Goal: Use online tool/utility

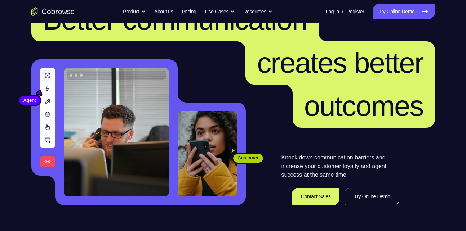
scroll to position [48, 0]
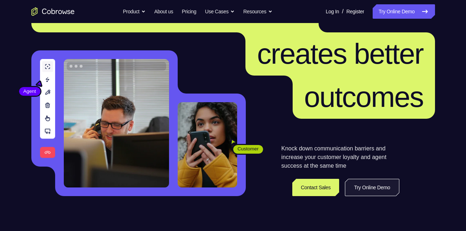
click at [382, 189] on link "Try Online Demo" at bounding box center [372, 187] width 54 height 17
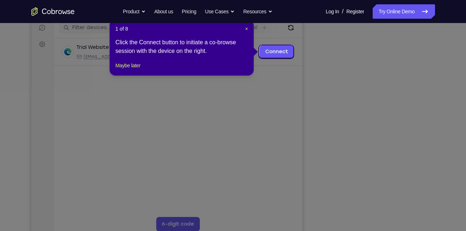
scroll to position [93, 0]
click at [140, 70] on button "Maybe later" at bounding box center [127, 66] width 25 height 9
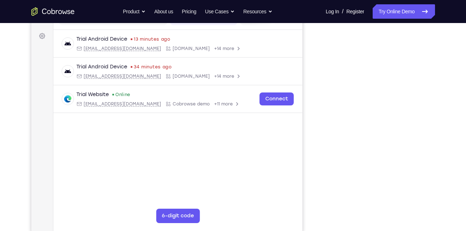
scroll to position [102, 0]
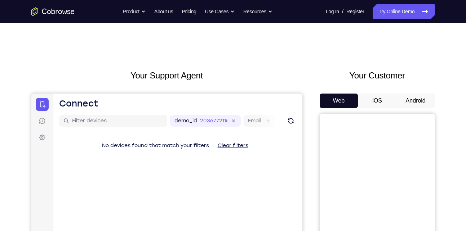
click at [420, 99] on button "Android" at bounding box center [415, 101] width 39 height 14
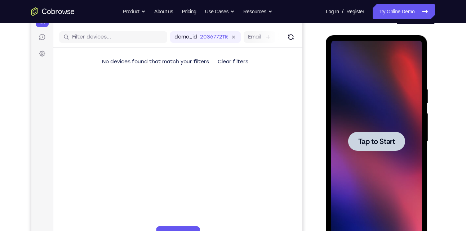
click at [362, 148] on div at bounding box center [376, 141] width 57 height 19
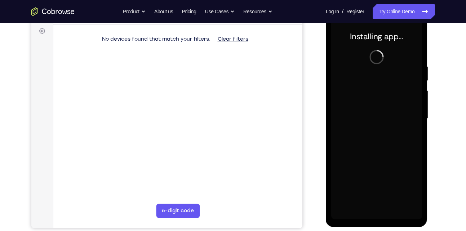
scroll to position [107, 0]
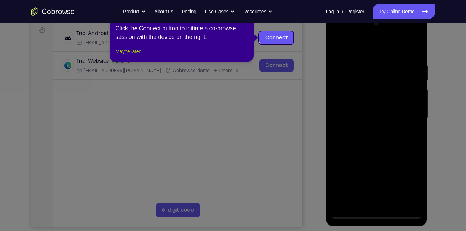
click at [140, 56] on button "Maybe later" at bounding box center [127, 51] width 25 height 9
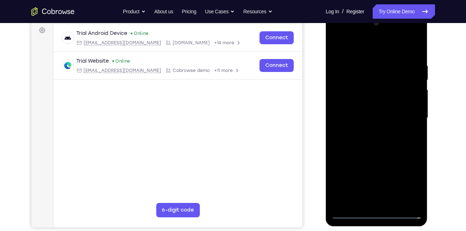
click at [379, 213] on div at bounding box center [376, 118] width 91 height 202
click at [401, 180] on div at bounding box center [376, 118] width 91 height 202
click at [405, 179] on div at bounding box center [376, 118] width 91 height 202
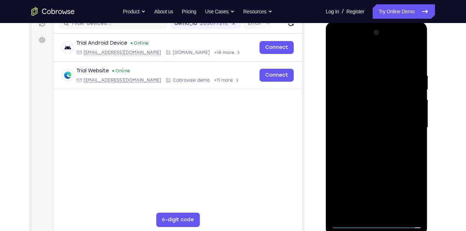
scroll to position [98, 0]
click at [370, 53] on div at bounding box center [376, 128] width 91 height 202
click at [407, 123] on div at bounding box center [376, 128] width 91 height 202
click at [370, 141] on div at bounding box center [376, 128] width 91 height 202
click at [372, 113] on div at bounding box center [376, 128] width 91 height 202
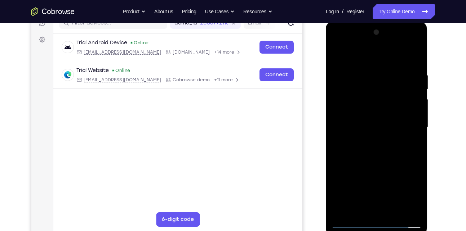
click at [362, 123] on div at bounding box center [376, 128] width 91 height 202
click at [371, 141] on div at bounding box center [376, 128] width 91 height 202
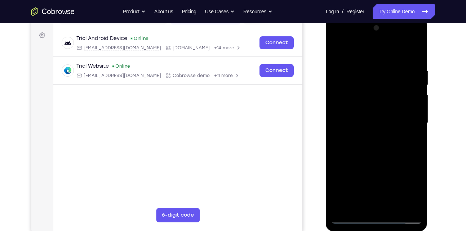
scroll to position [102, 0]
click at [377, 109] on div at bounding box center [376, 124] width 91 height 202
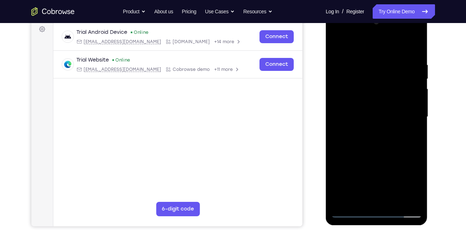
scroll to position [109, 0]
click at [414, 47] on div at bounding box center [376, 117] width 91 height 202
click at [365, 137] on div at bounding box center [376, 117] width 91 height 202
click at [389, 96] on div at bounding box center [376, 117] width 91 height 202
click at [337, 44] on div at bounding box center [376, 117] width 91 height 202
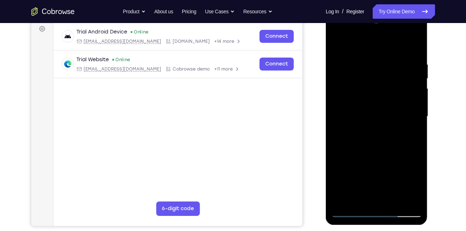
click at [383, 136] on div at bounding box center [376, 117] width 91 height 202
drag, startPoint x: 371, startPoint y: 116, endPoint x: 366, endPoint y: 81, distance: 34.9
click at [366, 81] on div at bounding box center [376, 117] width 91 height 202
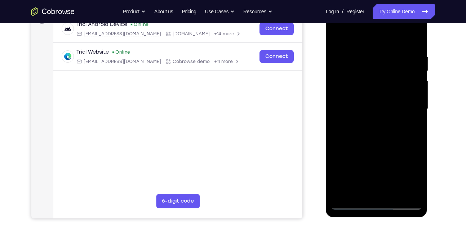
scroll to position [116, 0]
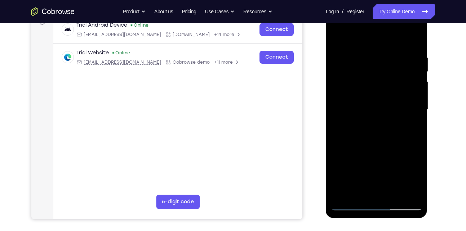
drag, startPoint x: 367, startPoint y: 130, endPoint x: 373, endPoint y: 137, distance: 9.4
click at [373, 137] on div at bounding box center [376, 110] width 91 height 202
drag, startPoint x: 375, startPoint y: 154, endPoint x: 374, endPoint y: 148, distance: 5.8
click at [374, 148] on div at bounding box center [376, 110] width 91 height 202
drag, startPoint x: 372, startPoint y: 161, endPoint x: 367, endPoint y: 134, distance: 27.5
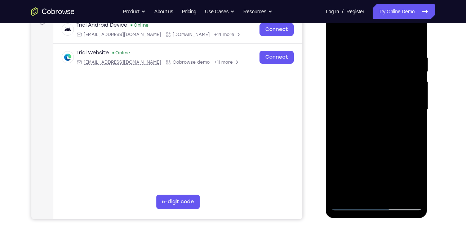
click at [367, 134] on div at bounding box center [376, 110] width 91 height 202
drag, startPoint x: 367, startPoint y: 151, endPoint x: 362, endPoint y: 125, distance: 26.5
click at [362, 125] on div at bounding box center [376, 110] width 91 height 202
drag, startPoint x: 366, startPoint y: 146, endPoint x: 363, endPoint y: 107, distance: 39.0
click at [363, 107] on div at bounding box center [376, 110] width 91 height 202
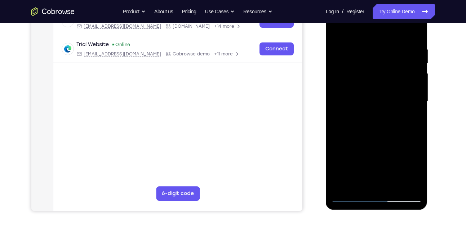
scroll to position [124, 0]
drag, startPoint x: 361, startPoint y: 129, endPoint x: 358, endPoint y: 90, distance: 39.4
click at [358, 90] on div at bounding box center [376, 102] width 91 height 202
drag, startPoint x: 344, startPoint y: 133, endPoint x: 349, endPoint y: 65, distance: 68.3
click at [349, 65] on div at bounding box center [376, 102] width 91 height 202
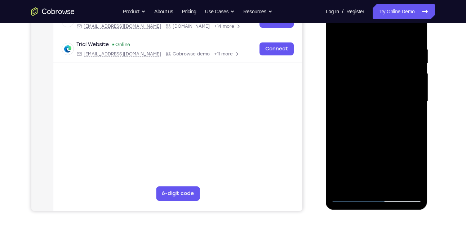
click at [337, 135] on div at bounding box center [376, 102] width 91 height 202
drag, startPoint x: 365, startPoint y: 64, endPoint x: 363, endPoint y: 118, distance: 54.1
click at [363, 118] on div at bounding box center [376, 102] width 91 height 202
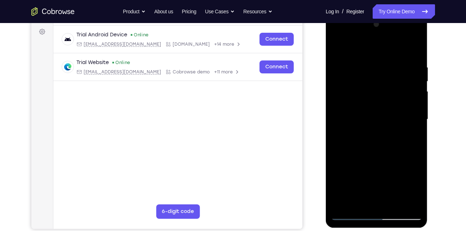
scroll to position [105, 0]
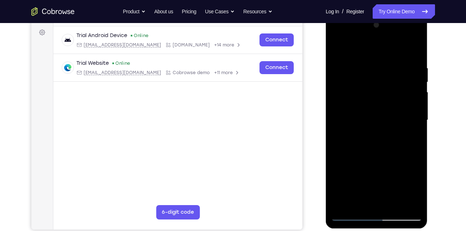
click at [336, 47] on div at bounding box center [376, 120] width 91 height 202
drag, startPoint x: 366, startPoint y: 147, endPoint x: 359, endPoint y: 46, distance: 101.1
click at [359, 46] on div at bounding box center [376, 120] width 91 height 202
drag, startPoint x: 362, startPoint y: 162, endPoint x: 361, endPoint y: 67, distance: 94.7
click at [361, 67] on div at bounding box center [376, 120] width 91 height 202
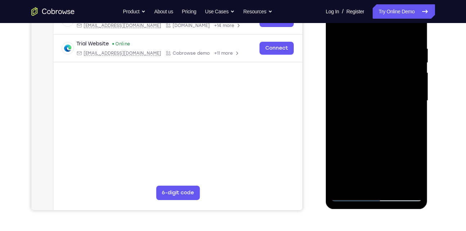
scroll to position [124, 0]
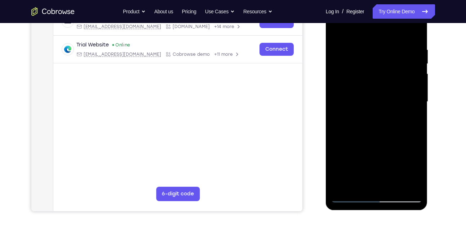
drag, startPoint x: 355, startPoint y: 144, endPoint x: 354, endPoint y: 71, distance: 72.8
click at [354, 71] on div at bounding box center [376, 102] width 91 height 202
drag, startPoint x: 361, startPoint y: 151, endPoint x: 353, endPoint y: 64, distance: 86.4
click at [353, 64] on div at bounding box center [376, 102] width 91 height 202
drag, startPoint x: 368, startPoint y: 144, endPoint x: 361, endPoint y: 86, distance: 58.1
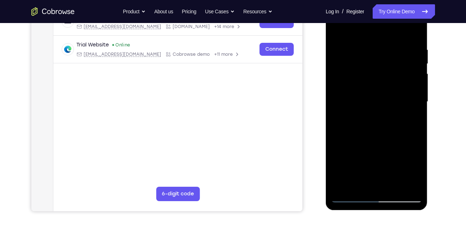
click at [361, 86] on div at bounding box center [376, 102] width 91 height 202
drag, startPoint x: 363, startPoint y: 169, endPoint x: 359, endPoint y: 76, distance: 92.6
click at [359, 76] on div at bounding box center [376, 102] width 91 height 202
drag, startPoint x: 356, startPoint y: 168, endPoint x: 356, endPoint y: 79, distance: 89.3
click at [356, 79] on div at bounding box center [376, 102] width 91 height 202
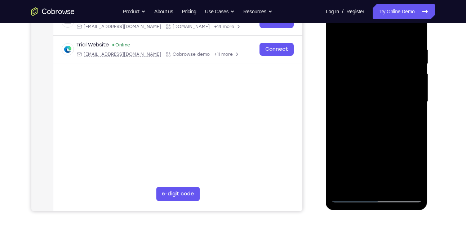
drag, startPoint x: 355, startPoint y: 155, endPoint x: 353, endPoint y: 61, distance: 94.4
click at [353, 61] on div at bounding box center [376, 102] width 91 height 202
drag, startPoint x: 353, startPoint y: 146, endPoint x: 353, endPoint y: 80, distance: 65.9
click at [353, 80] on div at bounding box center [376, 102] width 91 height 202
drag, startPoint x: 354, startPoint y: 158, endPoint x: 359, endPoint y: 76, distance: 82.3
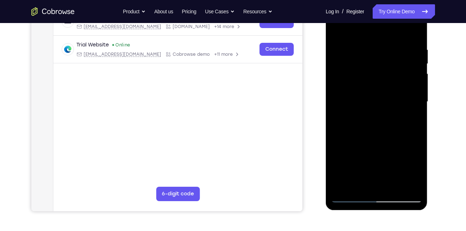
click at [359, 76] on div at bounding box center [376, 102] width 91 height 202
drag, startPoint x: 357, startPoint y: 160, endPoint x: 362, endPoint y: 91, distance: 69.0
click at [362, 91] on div at bounding box center [376, 102] width 91 height 202
drag, startPoint x: 359, startPoint y: 146, endPoint x: 359, endPoint y: 113, distance: 32.4
click at [359, 113] on div at bounding box center [376, 102] width 91 height 202
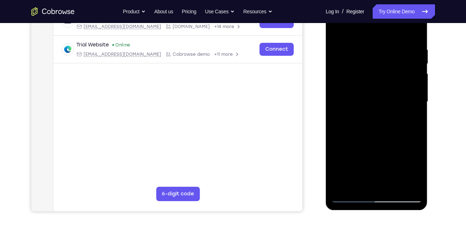
drag, startPoint x: 350, startPoint y: 156, endPoint x: 353, endPoint y: 50, distance: 106.3
click at [353, 50] on div at bounding box center [376, 102] width 91 height 202
drag, startPoint x: 353, startPoint y: 154, endPoint x: 358, endPoint y: 59, distance: 95.2
click at [358, 59] on div at bounding box center [376, 102] width 91 height 202
drag, startPoint x: 356, startPoint y: 143, endPoint x: 366, endPoint y: 77, distance: 66.0
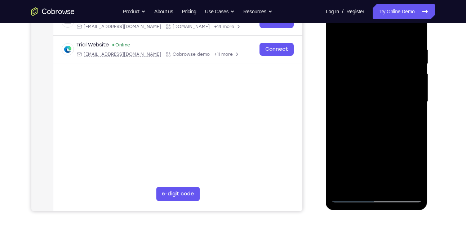
click at [366, 77] on div at bounding box center [376, 102] width 91 height 202
drag, startPoint x: 348, startPoint y: 164, endPoint x: 361, endPoint y: 63, distance: 101.3
click at [361, 63] on div at bounding box center [376, 102] width 91 height 202
drag, startPoint x: 354, startPoint y: 158, endPoint x: 375, endPoint y: 50, distance: 110.0
click at [375, 50] on div at bounding box center [376, 102] width 91 height 202
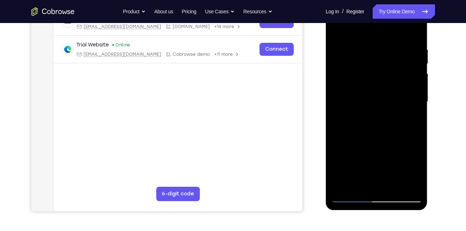
drag, startPoint x: 361, startPoint y: 128, endPoint x: 367, endPoint y: 33, distance: 95.3
click at [367, 33] on div at bounding box center [376, 102] width 91 height 202
drag, startPoint x: 358, startPoint y: 123, endPoint x: 360, endPoint y: 39, distance: 84.3
click at [360, 39] on div at bounding box center [376, 102] width 91 height 202
drag, startPoint x: 361, startPoint y: 145, endPoint x: 355, endPoint y: 43, distance: 102.1
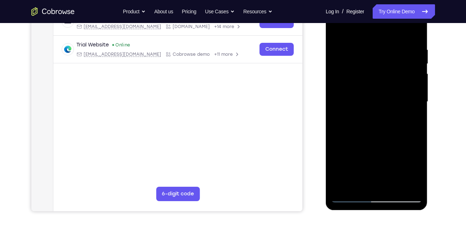
click at [355, 43] on div at bounding box center [376, 102] width 91 height 202
drag, startPoint x: 358, startPoint y: 131, endPoint x: 357, endPoint y: 46, distance: 84.6
click at [357, 46] on div at bounding box center [376, 102] width 91 height 202
drag, startPoint x: 355, startPoint y: 163, endPoint x: 357, endPoint y: 49, distance: 113.5
click at [357, 49] on div at bounding box center [376, 102] width 91 height 202
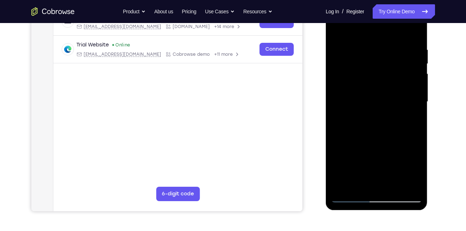
drag, startPoint x: 357, startPoint y: 146, endPoint x: 360, endPoint y: 46, distance: 99.4
click at [360, 46] on div at bounding box center [376, 102] width 91 height 202
drag, startPoint x: 360, startPoint y: 147, endPoint x: 361, endPoint y: 55, distance: 92.2
click at [361, 55] on div at bounding box center [376, 102] width 91 height 202
drag, startPoint x: 362, startPoint y: 166, endPoint x: 359, endPoint y: 58, distance: 108.1
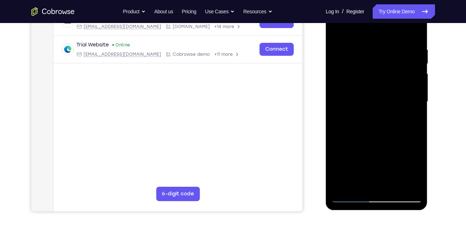
click at [359, 58] on div at bounding box center [376, 102] width 91 height 202
drag, startPoint x: 357, startPoint y: 160, endPoint x: 356, endPoint y: 61, distance: 99.8
click at [356, 61] on div at bounding box center [376, 102] width 91 height 202
drag, startPoint x: 357, startPoint y: 158, endPoint x: 355, endPoint y: 54, distance: 104.8
click at [355, 54] on div at bounding box center [376, 102] width 91 height 202
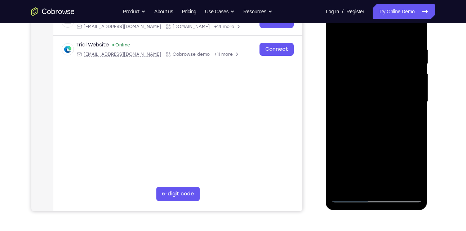
drag, startPoint x: 351, startPoint y: 149, endPoint x: 354, endPoint y: 50, distance: 99.4
click at [354, 50] on div at bounding box center [376, 102] width 91 height 202
drag, startPoint x: 355, startPoint y: 152, endPoint x: 356, endPoint y: 138, distance: 14.1
click at [356, 138] on div at bounding box center [376, 102] width 91 height 202
drag
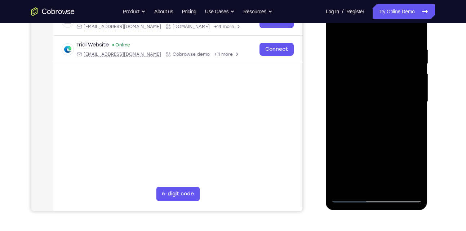
click at [363, 71] on div at bounding box center [376, 102] width 91 height 202
click at [357, 75] on div at bounding box center [376, 102] width 91 height 202
click at [356, 102] on div at bounding box center [376, 102] width 91 height 202
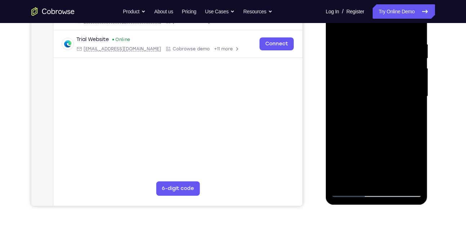
scroll to position [117, 0]
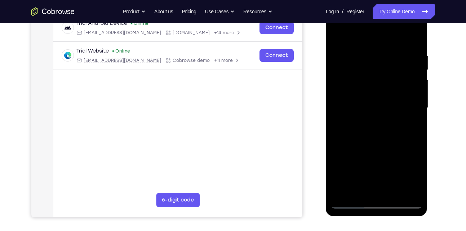
click at [359, 37] on div at bounding box center [376, 108] width 91 height 202
click at [356, 67] on div at bounding box center [376, 108] width 91 height 202
click at [353, 76] on div at bounding box center [376, 108] width 91 height 202
click at [353, 83] on div at bounding box center [376, 108] width 91 height 202
click at [357, 82] on div at bounding box center [376, 108] width 91 height 202
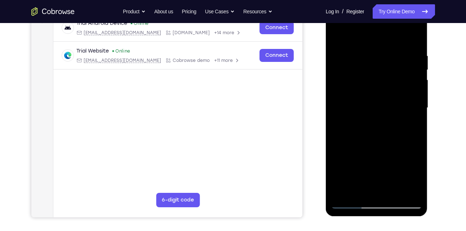
click at [352, 104] on div at bounding box center [376, 108] width 91 height 202
click at [352, 106] on div at bounding box center [376, 108] width 91 height 202
click at [352, 87] on div at bounding box center [376, 108] width 91 height 202
click at [348, 78] on div at bounding box center [376, 108] width 91 height 202
click at [348, 71] on div at bounding box center [376, 108] width 91 height 202
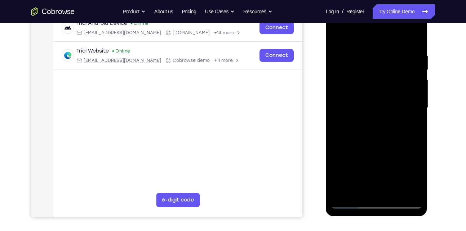
click at [352, 70] on div at bounding box center [376, 108] width 91 height 202
click at [355, 140] on div at bounding box center [376, 108] width 91 height 202
click at [341, 103] on div at bounding box center [376, 108] width 91 height 202
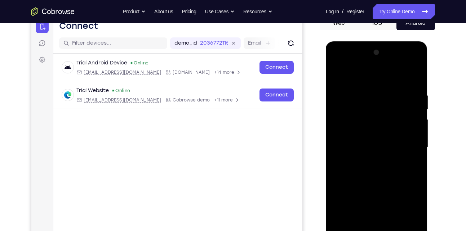
scroll to position [72, 0]
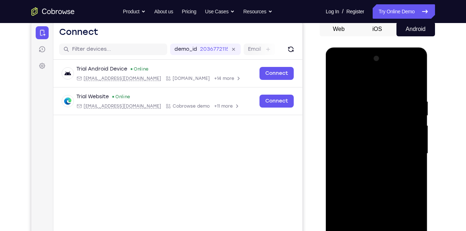
drag, startPoint x: 393, startPoint y: 99, endPoint x: 392, endPoint y: 63, distance: 36.0
click at [392, 63] on div at bounding box center [376, 154] width 91 height 202
drag, startPoint x: 379, startPoint y: 132, endPoint x: 379, endPoint y: 82, distance: 49.3
click at [379, 82] on div at bounding box center [376, 154] width 91 height 202
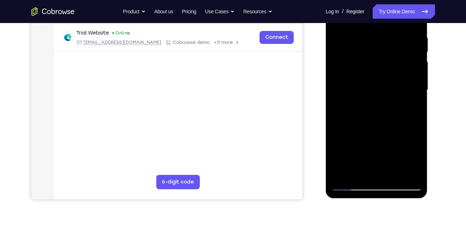
scroll to position [136, 0]
click at [396, 109] on div at bounding box center [376, 90] width 91 height 202
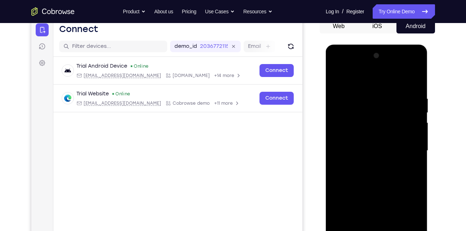
scroll to position [73, 0]
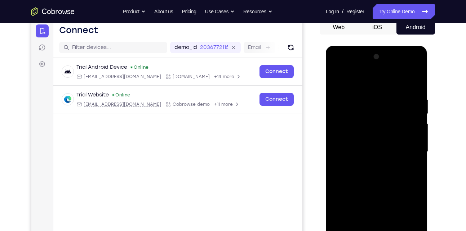
drag, startPoint x: 382, startPoint y: 114, endPoint x: 379, endPoint y: 142, distance: 28.3
click at [379, 142] on div at bounding box center [376, 152] width 91 height 202
click at [416, 128] on div at bounding box center [376, 152] width 91 height 202
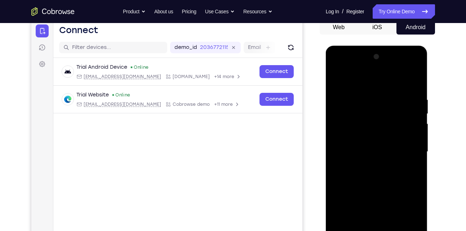
click at [416, 128] on div at bounding box center [376, 152] width 91 height 202
click at [337, 79] on div at bounding box center [376, 152] width 91 height 202
click at [338, 82] on div at bounding box center [376, 152] width 91 height 202
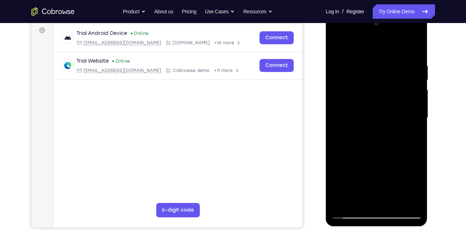
scroll to position [110, 0]
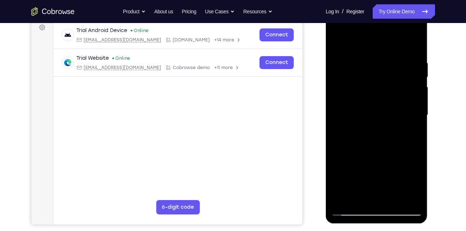
drag, startPoint x: 357, startPoint y: 148, endPoint x: 378, endPoint y: 22, distance: 128.5
click at [378, 22] on div at bounding box center [376, 115] width 91 height 202
drag, startPoint x: 370, startPoint y: 84, endPoint x: 367, endPoint y: 163, distance: 79.3
click at [367, 163] on div at bounding box center [376, 115] width 91 height 202
drag, startPoint x: 358, startPoint y: 58, endPoint x: 360, endPoint y: 144, distance: 86.1
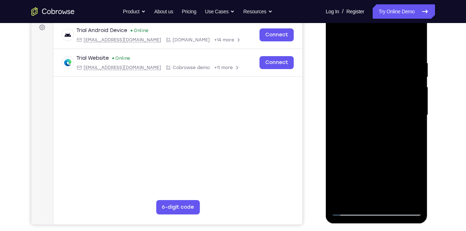
click at [360, 144] on div at bounding box center [376, 115] width 91 height 202
click at [362, 62] on div at bounding box center [376, 115] width 91 height 202
drag, startPoint x: 348, startPoint y: 83, endPoint x: 347, endPoint y: 57, distance: 26.0
click at [347, 57] on div at bounding box center [376, 115] width 91 height 202
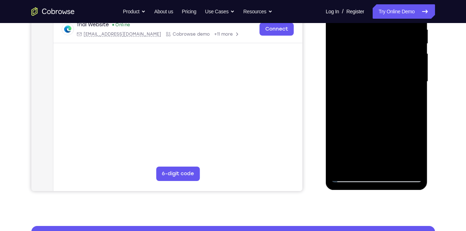
scroll to position [152, 0]
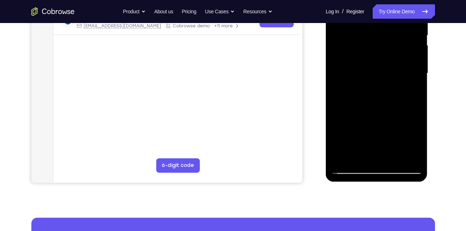
click at [370, 100] on div at bounding box center [376, 74] width 91 height 202
click at [336, 65] on div at bounding box center [376, 74] width 91 height 202
click at [374, 96] on div at bounding box center [376, 74] width 91 height 202
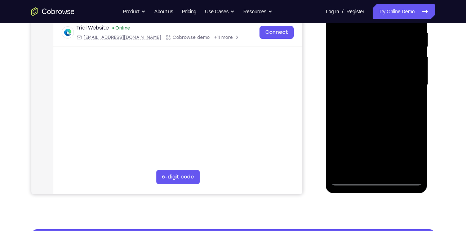
scroll to position [141, 0]
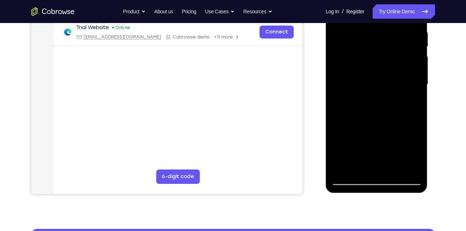
click at [416, 63] on div at bounding box center [376, 85] width 91 height 202
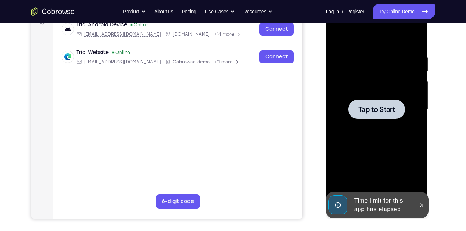
scroll to position [111, 0]
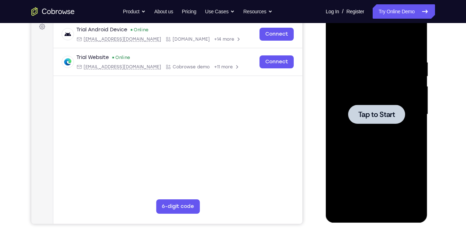
click at [376, 133] on div at bounding box center [376, 115] width 91 height 202
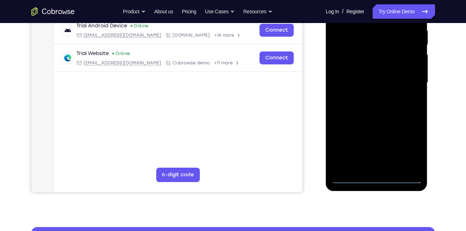
scroll to position [143, 0]
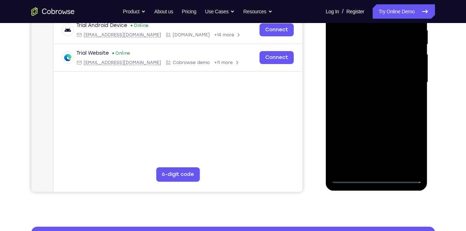
click at [377, 178] on div at bounding box center [376, 83] width 91 height 202
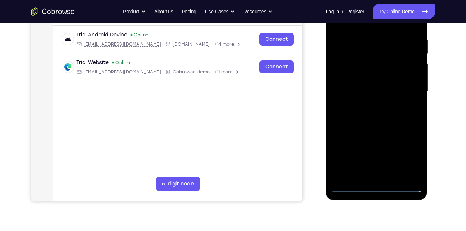
scroll to position [126, 0]
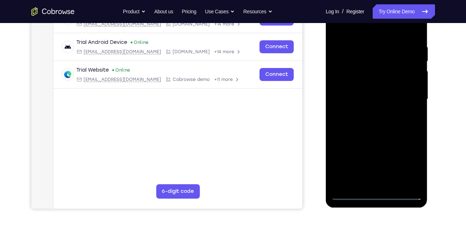
click at [409, 167] on div at bounding box center [376, 100] width 91 height 202
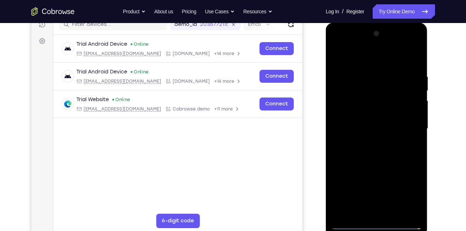
scroll to position [97, 0]
click at [379, 59] on div at bounding box center [376, 129] width 91 height 202
click at [407, 125] on div at bounding box center [376, 129] width 91 height 202
click at [370, 141] on div at bounding box center [376, 129] width 91 height 202
click at [369, 129] on div at bounding box center [376, 129] width 91 height 202
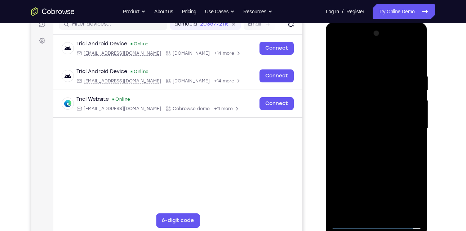
click at [375, 111] on div at bounding box center [376, 129] width 91 height 202
click at [373, 127] on div at bounding box center [376, 129] width 91 height 202
click at [392, 155] on div at bounding box center [376, 129] width 91 height 202
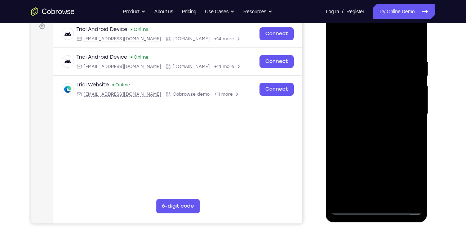
scroll to position [112, 0]
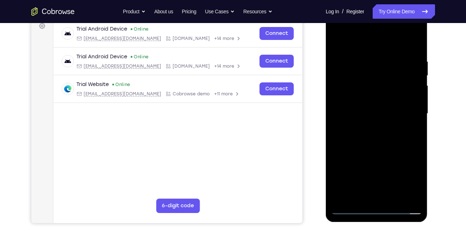
click at [387, 135] on div at bounding box center [376, 114] width 91 height 202
click at [387, 136] on div at bounding box center [376, 114] width 91 height 202
click at [384, 139] on div at bounding box center [376, 114] width 91 height 202
click at [392, 144] on div at bounding box center [376, 114] width 91 height 202
click at [413, 39] on div at bounding box center [376, 114] width 91 height 202
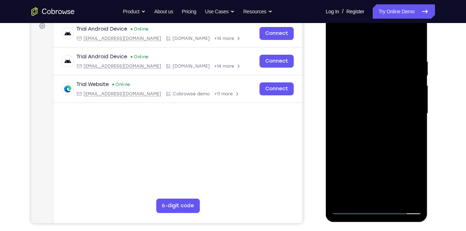
click at [414, 40] on div at bounding box center [376, 114] width 91 height 202
click at [360, 133] on div at bounding box center [376, 114] width 91 height 202
click at [338, 109] on div at bounding box center [376, 114] width 91 height 202
click at [411, 125] on div at bounding box center [376, 114] width 91 height 202
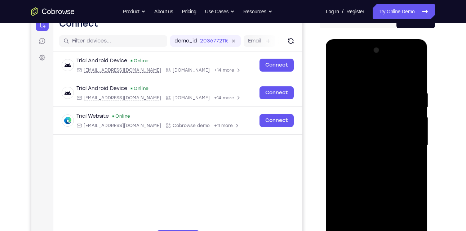
scroll to position [79, 0]
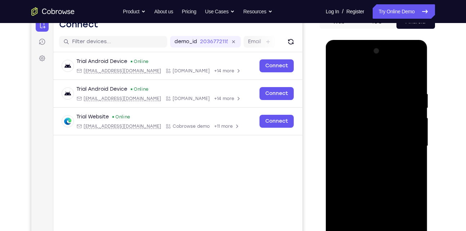
click at [418, 121] on div at bounding box center [376, 146] width 91 height 202
click at [417, 120] on div at bounding box center [376, 146] width 91 height 202
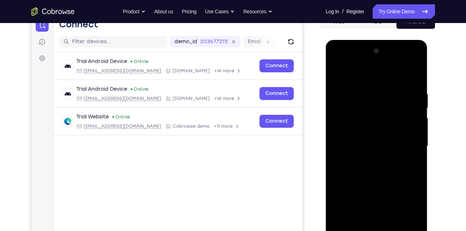
click at [417, 120] on div at bounding box center [376, 146] width 91 height 202
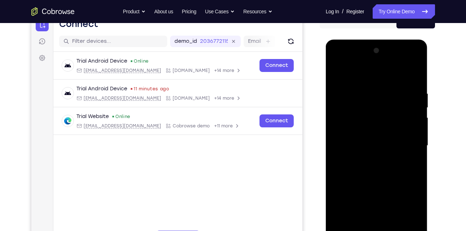
click at [415, 52] on div at bounding box center [376, 146] width 91 height 202
drag, startPoint x: 368, startPoint y: 151, endPoint x: 365, endPoint y: 100, distance: 50.9
click at [365, 100] on div at bounding box center [376, 146] width 91 height 202
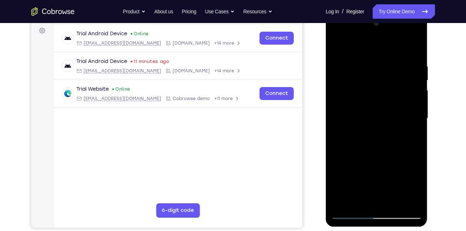
scroll to position [107, 0]
click at [410, 204] on div at bounding box center [376, 118] width 91 height 202
drag, startPoint x: 387, startPoint y: 96, endPoint x: 390, endPoint y: 152, distance: 56.6
click at [390, 152] on div at bounding box center [376, 118] width 91 height 202
drag, startPoint x: 384, startPoint y: 173, endPoint x: 384, endPoint y: 127, distance: 46.1
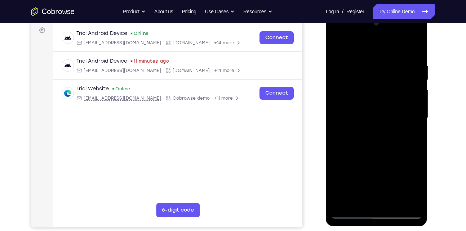
click at [384, 127] on div at bounding box center [376, 118] width 91 height 202
click at [337, 61] on div at bounding box center [376, 118] width 91 height 202
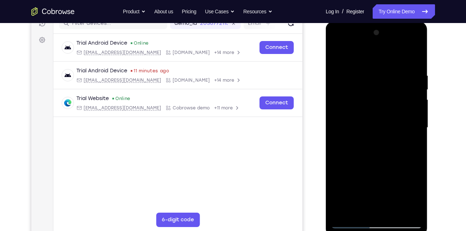
scroll to position [97, 0]
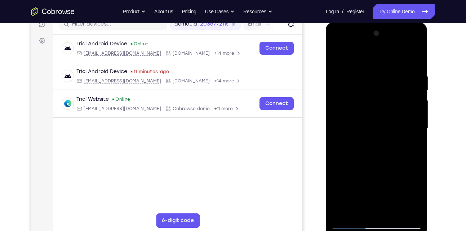
click at [353, 222] on div at bounding box center [376, 129] width 91 height 202
drag, startPoint x: 370, startPoint y: 115, endPoint x: 383, endPoint y: 250, distance: 135.7
click at [383, 231] on html "Online web based iOS Simulators and Android Emulators. Run iPhone, iPad, Mobile…" at bounding box center [377, 130] width 103 height 216
click at [377, 195] on div at bounding box center [376, 129] width 91 height 202
click at [385, 197] on div at bounding box center [376, 129] width 91 height 202
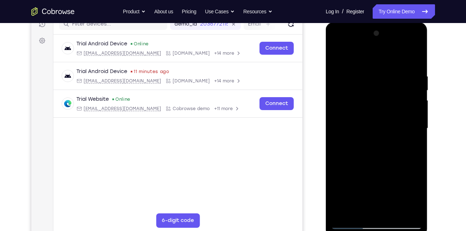
click at [385, 197] on div at bounding box center [376, 129] width 91 height 202
click at [323, 106] on div at bounding box center [376, 128] width 115 height 222
click at [354, 224] on div at bounding box center [376, 129] width 91 height 202
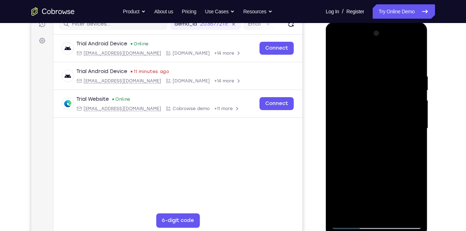
click at [354, 224] on div at bounding box center [376, 129] width 91 height 202
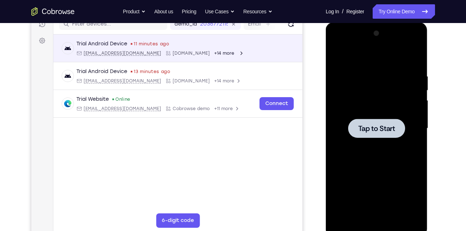
click at [388, 125] on span "Tap to Start" at bounding box center [376, 128] width 37 height 7
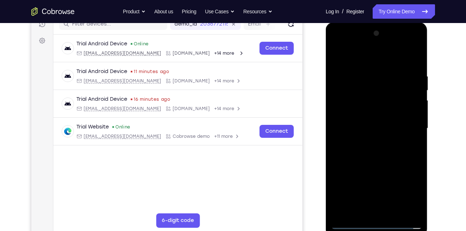
click at [379, 220] on div at bounding box center [376, 129] width 91 height 202
click at [379, 224] on div at bounding box center [376, 129] width 91 height 202
click at [410, 189] on div at bounding box center [376, 129] width 91 height 202
click at [381, 65] on div at bounding box center [376, 129] width 91 height 202
click at [409, 132] on div at bounding box center [376, 129] width 91 height 202
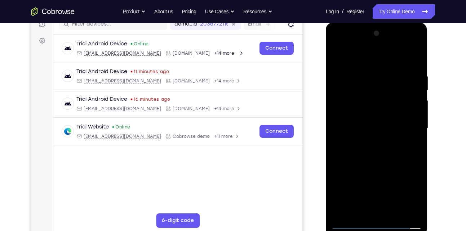
click at [368, 143] on div at bounding box center [376, 129] width 91 height 202
click at [364, 123] on div at bounding box center [376, 129] width 91 height 202
click at [369, 115] on div at bounding box center [376, 129] width 91 height 202
click at [369, 127] on div at bounding box center [376, 129] width 91 height 202
click at [367, 157] on div at bounding box center [376, 129] width 91 height 202
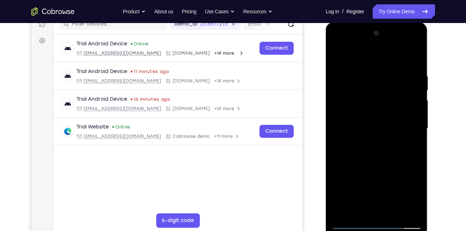
click at [370, 147] on div at bounding box center [376, 129] width 91 height 202
click at [367, 151] on div at bounding box center [376, 129] width 91 height 202
click at [392, 162] on div at bounding box center [376, 129] width 91 height 202
click at [394, 216] on div at bounding box center [376, 129] width 91 height 202
click at [386, 168] on div at bounding box center [376, 129] width 91 height 202
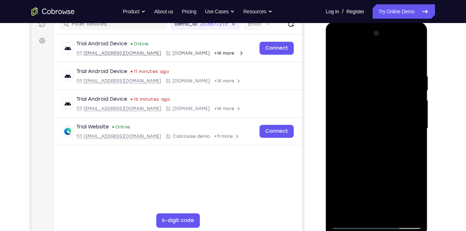
click at [388, 107] on div at bounding box center [376, 129] width 91 height 202
click at [367, 208] on div at bounding box center [376, 129] width 91 height 202
click at [351, 223] on div at bounding box center [376, 129] width 91 height 202
click at [352, 223] on div at bounding box center [376, 129] width 91 height 202
click at [351, 225] on div at bounding box center [376, 129] width 91 height 202
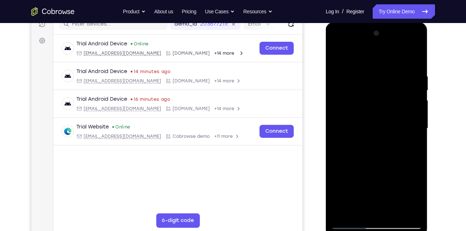
click at [348, 226] on div at bounding box center [376, 129] width 91 height 202
drag, startPoint x: 359, startPoint y: 197, endPoint x: 365, endPoint y: 78, distance: 119.0
click at [365, 78] on div at bounding box center [376, 129] width 91 height 202
drag, startPoint x: 364, startPoint y: 197, endPoint x: 366, endPoint y: 113, distance: 83.2
click at [366, 113] on div at bounding box center [376, 129] width 91 height 202
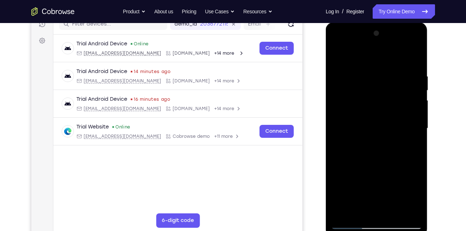
drag, startPoint x: 368, startPoint y: 210, endPoint x: 371, endPoint y: 132, distance: 77.9
click at [371, 132] on div at bounding box center [376, 129] width 91 height 202
click at [354, 225] on div at bounding box center [376, 129] width 91 height 202
drag, startPoint x: 401, startPoint y: 71, endPoint x: 345, endPoint y: 72, distance: 56.2
click at [345, 72] on div at bounding box center [376, 129] width 91 height 202
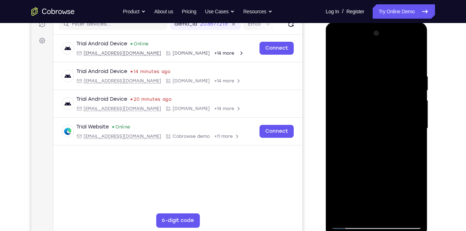
click at [412, 215] on div at bounding box center [376, 129] width 91 height 202
drag, startPoint x: 403, startPoint y: 116, endPoint x: 442, endPoint y: 108, distance: 40.4
click at [428, 108] on html "Online web based iOS Simulators and Android Emulators. Run iPhone, iPad, Mobile…" at bounding box center [377, 130] width 103 height 216
click at [376, 78] on div at bounding box center [376, 129] width 91 height 202
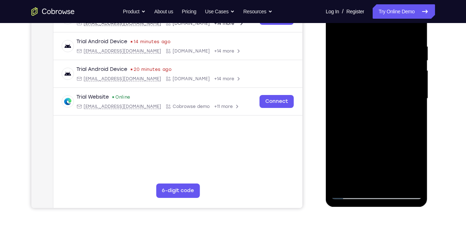
scroll to position [145, 0]
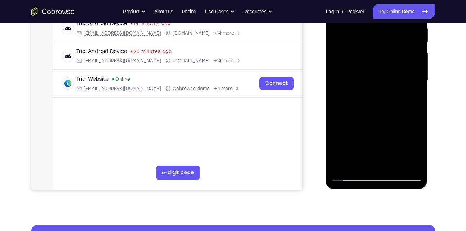
click at [380, 91] on div at bounding box center [376, 81] width 91 height 202
click at [383, 83] on div at bounding box center [376, 81] width 91 height 202
click at [375, 79] on div at bounding box center [376, 81] width 91 height 202
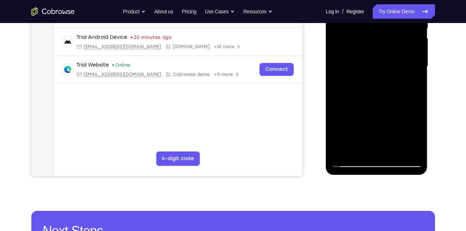
scroll to position [161, 0]
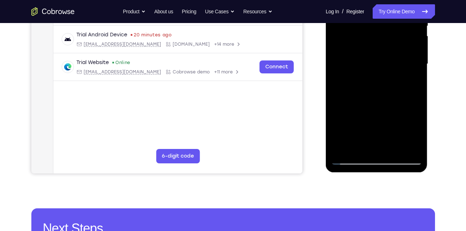
click at [353, 157] on div at bounding box center [376, 64] width 91 height 202
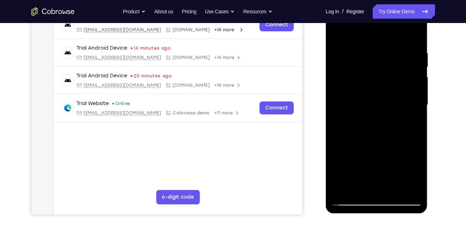
scroll to position [109, 0]
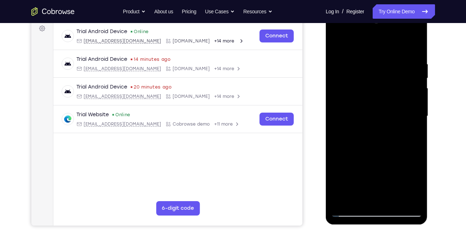
click at [380, 111] on div at bounding box center [376, 116] width 91 height 202
drag, startPoint x: 382, startPoint y: 114, endPoint x: 393, endPoint y: -4, distance: 118.3
click at [393, 10] on html "Online web based iOS Simulators and Android Emulators. Run iPhone, iPad, Mobile…" at bounding box center [377, 118] width 103 height 216
click at [386, 188] on div at bounding box center [376, 116] width 91 height 202
click at [337, 44] on div at bounding box center [376, 116] width 91 height 202
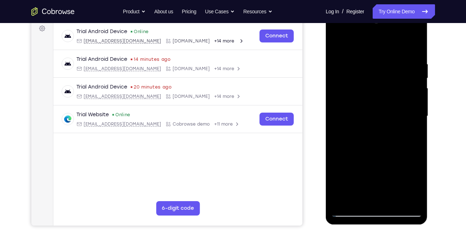
drag, startPoint x: 375, startPoint y: 79, endPoint x: 370, endPoint y: 171, distance: 92.0
click at [370, 171] on div at bounding box center [376, 116] width 91 height 202
drag, startPoint x: 364, startPoint y: 110, endPoint x: 352, endPoint y: 205, distance: 96.3
click at [352, 205] on div at bounding box center [376, 116] width 91 height 202
drag, startPoint x: 383, startPoint y: 94, endPoint x: 372, endPoint y: 205, distance: 111.8
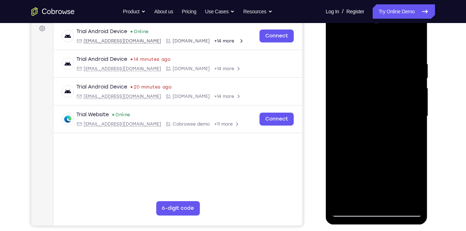
click at [372, 205] on div at bounding box center [376, 116] width 91 height 202
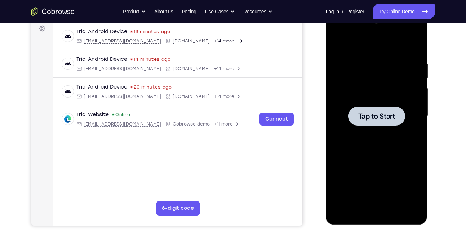
click at [388, 104] on div at bounding box center [376, 116] width 91 height 202
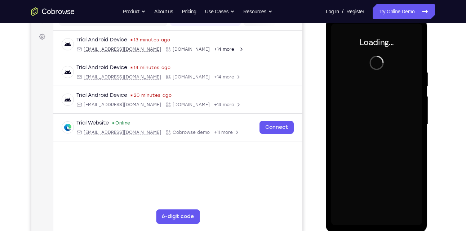
scroll to position [101, 0]
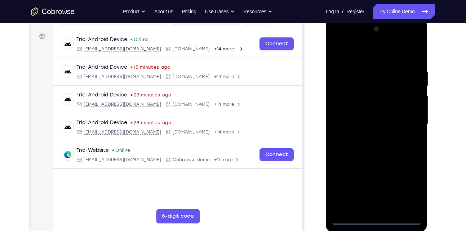
click at [372, 216] on div at bounding box center [376, 124] width 91 height 202
click at [377, 219] on div at bounding box center [376, 124] width 91 height 202
click at [378, 219] on div at bounding box center [376, 124] width 91 height 202
click at [377, 222] on div at bounding box center [376, 124] width 91 height 202
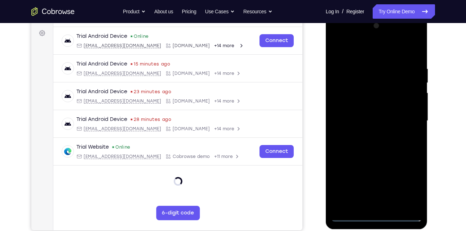
scroll to position [105, 0]
click at [409, 189] on div at bounding box center [376, 121] width 91 height 202
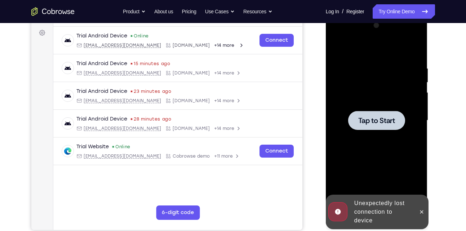
click at [373, 122] on span "Tap to Start" at bounding box center [376, 120] width 37 height 7
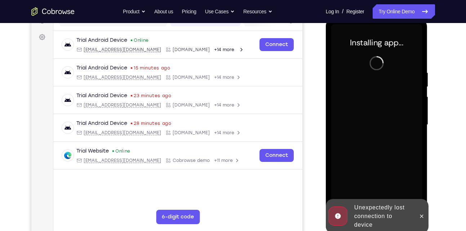
scroll to position [100, 0]
click at [419, 217] on icon at bounding box center [422, 217] width 6 height 6
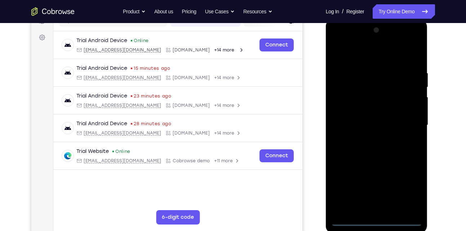
click at [377, 219] on div at bounding box center [376, 125] width 91 height 202
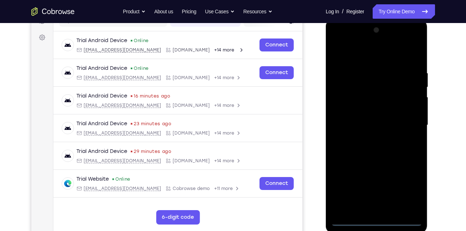
click at [408, 190] on div at bounding box center [376, 125] width 91 height 202
click at [363, 57] on div at bounding box center [376, 125] width 91 height 202
click at [409, 122] on div at bounding box center [376, 125] width 91 height 202
click at [372, 138] on div at bounding box center [376, 125] width 91 height 202
click at [364, 117] on div at bounding box center [376, 125] width 91 height 202
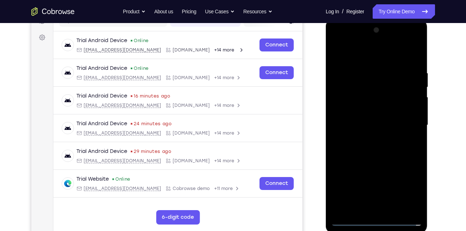
click at [368, 112] on div at bounding box center [376, 125] width 91 height 202
click at [371, 127] on div at bounding box center [376, 125] width 91 height 202
click at [373, 147] on div at bounding box center [376, 125] width 91 height 202
click at [389, 159] on div at bounding box center [376, 125] width 91 height 202
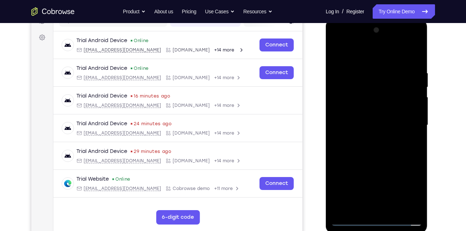
click at [393, 211] on div at bounding box center [376, 125] width 91 height 202
click at [381, 165] on div at bounding box center [376, 125] width 91 height 202
click at [348, 222] on div at bounding box center [376, 125] width 91 height 202
click at [410, 212] on div at bounding box center [376, 125] width 91 height 202
click at [343, 212] on div at bounding box center [376, 125] width 91 height 202
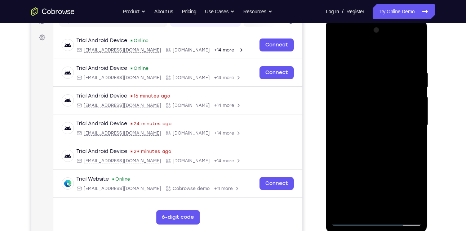
click at [392, 211] on div at bounding box center [376, 125] width 91 height 202
click at [353, 222] on div at bounding box center [376, 125] width 91 height 202
drag, startPoint x: 357, startPoint y: 187, endPoint x: 360, endPoint y: 100, distance: 86.8
click at [360, 100] on div at bounding box center [376, 125] width 91 height 202
click at [409, 209] on div at bounding box center [376, 125] width 91 height 202
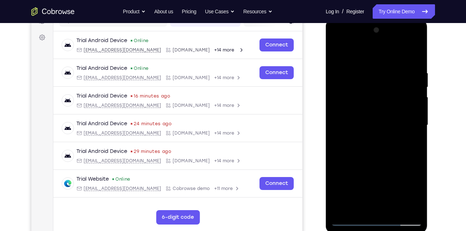
drag, startPoint x: 397, startPoint y: 89, endPoint x: 404, endPoint y: 168, distance: 79.5
click at [404, 168] on div at bounding box center [376, 125] width 91 height 202
drag, startPoint x: 416, startPoint y: 107, endPoint x: 337, endPoint y: 114, distance: 78.8
click at [337, 114] on div at bounding box center [376, 125] width 91 height 202
drag, startPoint x: 389, startPoint y: 110, endPoint x: 312, endPoint y: 112, distance: 76.7
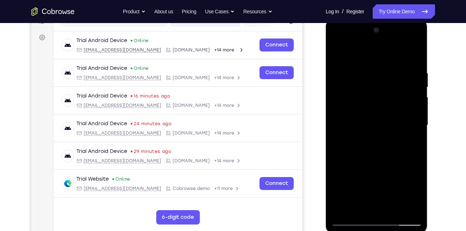
click at [326, 112] on html "Online web based iOS Simulators and Android Emulators. Run iPhone, iPad, Mobile…" at bounding box center [377, 127] width 103 height 216
drag, startPoint x: 370, startPoint y: 107, endPoint x: 445, endPoint y: 106, distance: 74.9
click at [428, 106] on html "Online web based iOS Simulators and Android Emulators. Run iPhone, iPad, Mobile…" at bounding box center [377, 127] width 103 height 216
drag, startPoint x: 375, startPoint y: 117, endPoint x: 431, endPoint y: 115, distance: 56.6
click at [428, 115] on html "Online web based iOS Simulators and Android Emulators. Run iPhone, iPad, Mobile…" at bounding box center [377, 127] width 103 height 216
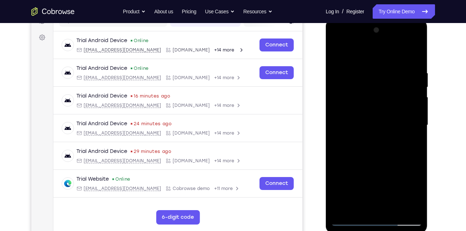
drag, startPoint x: 396, startPoint y: 111, endPoint x: 429, endPoint y: 112, distance: 33.5
click at [428, 112] on html "Online web based iOS Simulators and Android Emulators. Run iPhone, iPad, Mobile…" at bounding box center [377, 127] width 103 height 216
drag, startPoint x: 366, startPoint y: 114, endPoint x: 273, endPoint y: 120, distance: 93.5
click at [326, 120] on html "Online web based iOS Simulators and Android Emulators. Run iPhone, iPad, Mobile…" at bounding box center [377, 127] width 103 height 216
drag, startPoint x: 346, startPoint y: 111, endPoint x: 455, endPoint y: 107, distance: 109.2
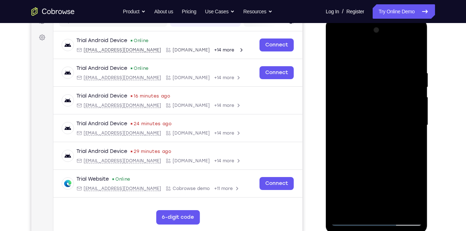
click at [428, 107] on html "Online web based iOS Simulators and Android Emulators. Run iPhone, iPad, Mobile…" at bounding box center [377, 127] width 103 height 216
drag, startPoint x: 371, startPoint y: 114, endPoint x: 434, endPoint y: 111, distance: 62.8
click at [428, 111] on html "Online web based iOS Simulators and Android Emulators. Run iPhone, iPad, Mobile…" at bounding box center [377, 127] width 103 height 216
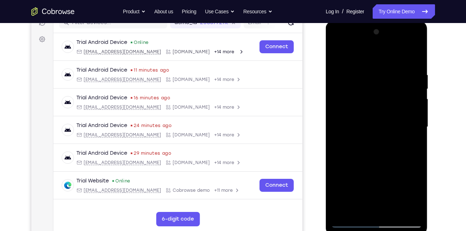
click at [344, 220] on div at bounding box center [376, 127] width 91 height 202
click at [341, 210] on div at bounding box center [376, 127] width 91 height 202
